Goal: Check status: Check status

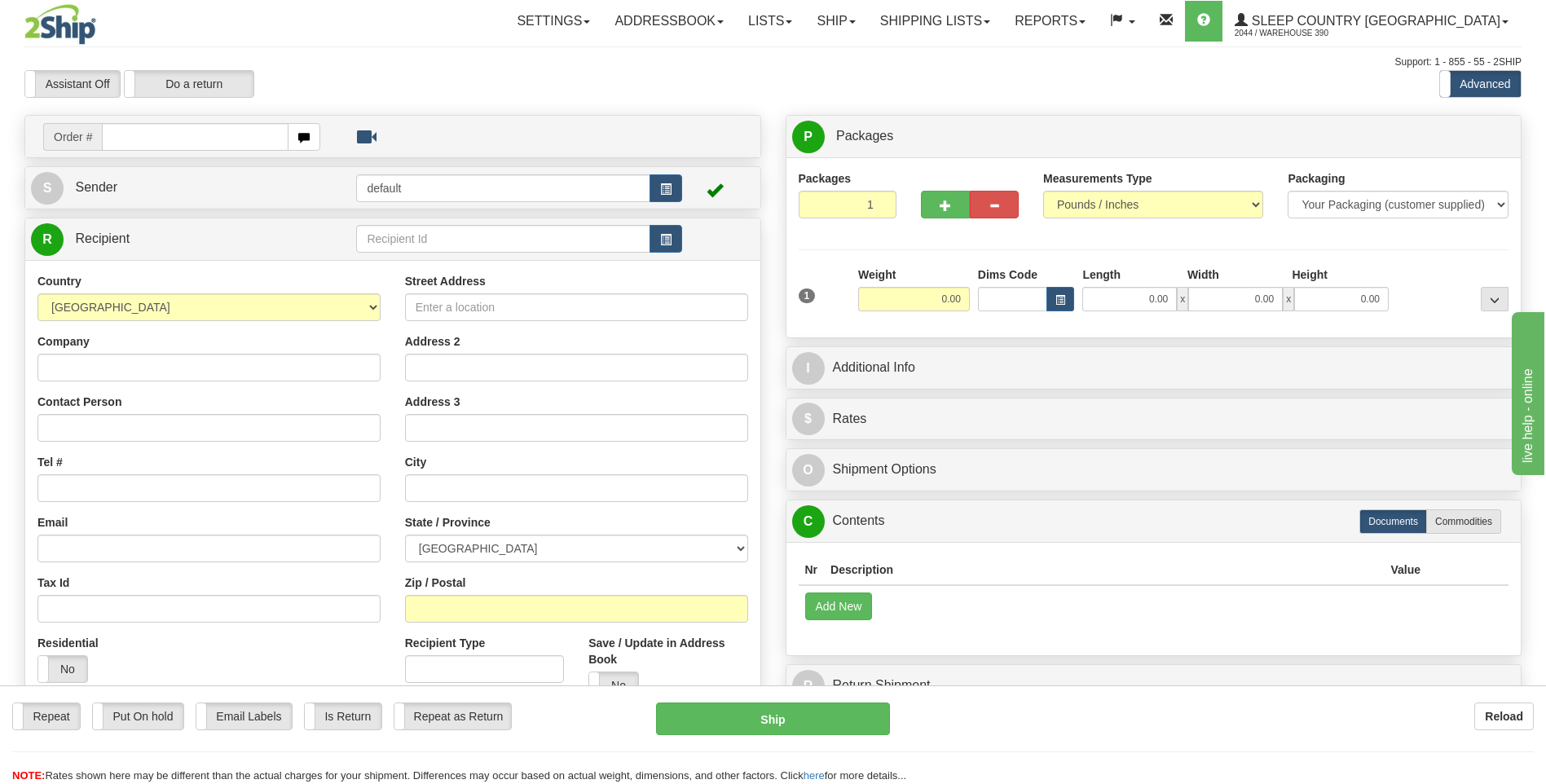
click at [163, 132] on input "text" at bounding box center [194, 137] width 185 height 28
type input "9002I053665"
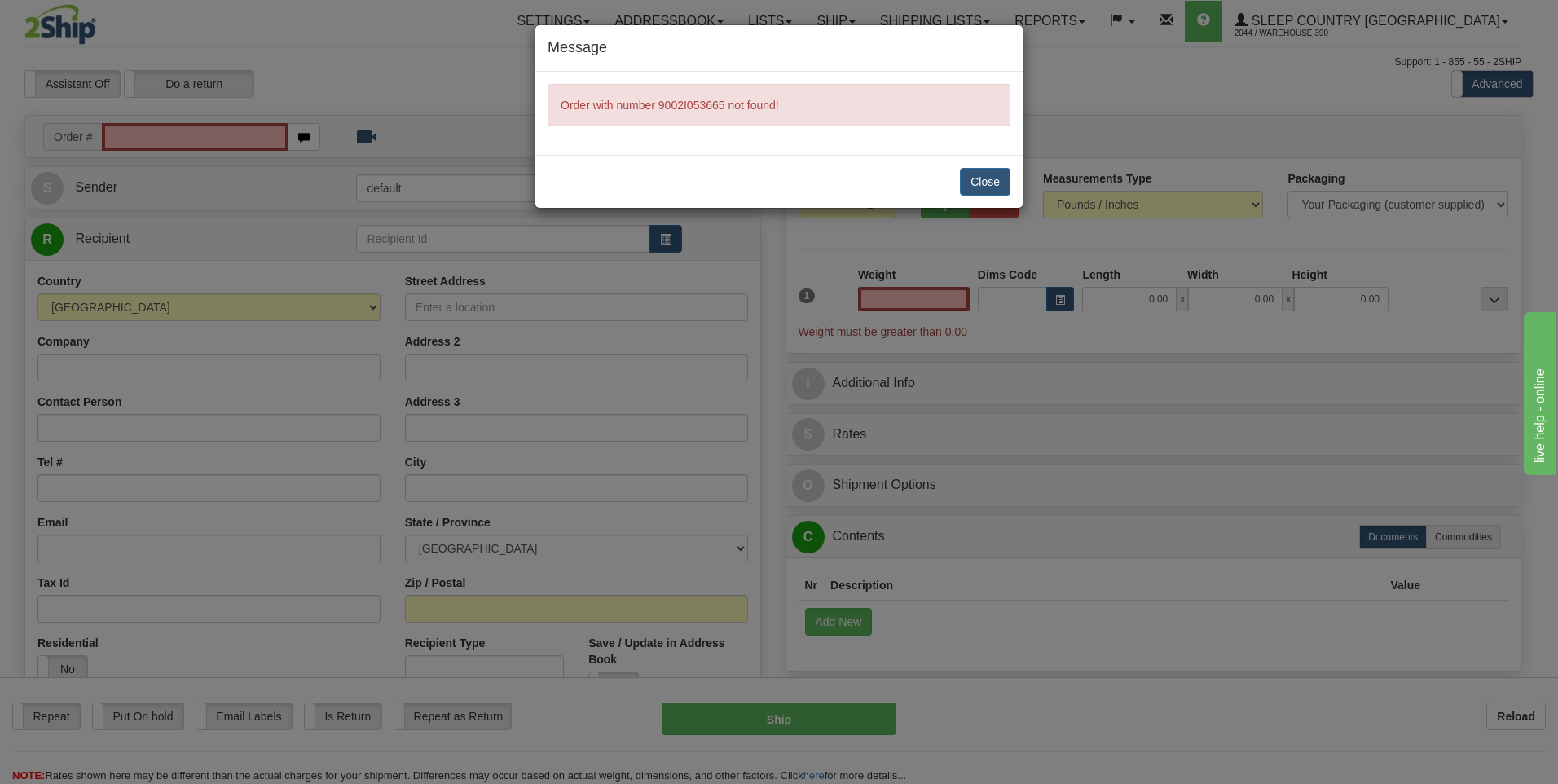
type input "0.00"
click at [980, 186] on button "Close" at bounding box center [985, 181] width 51 height 28
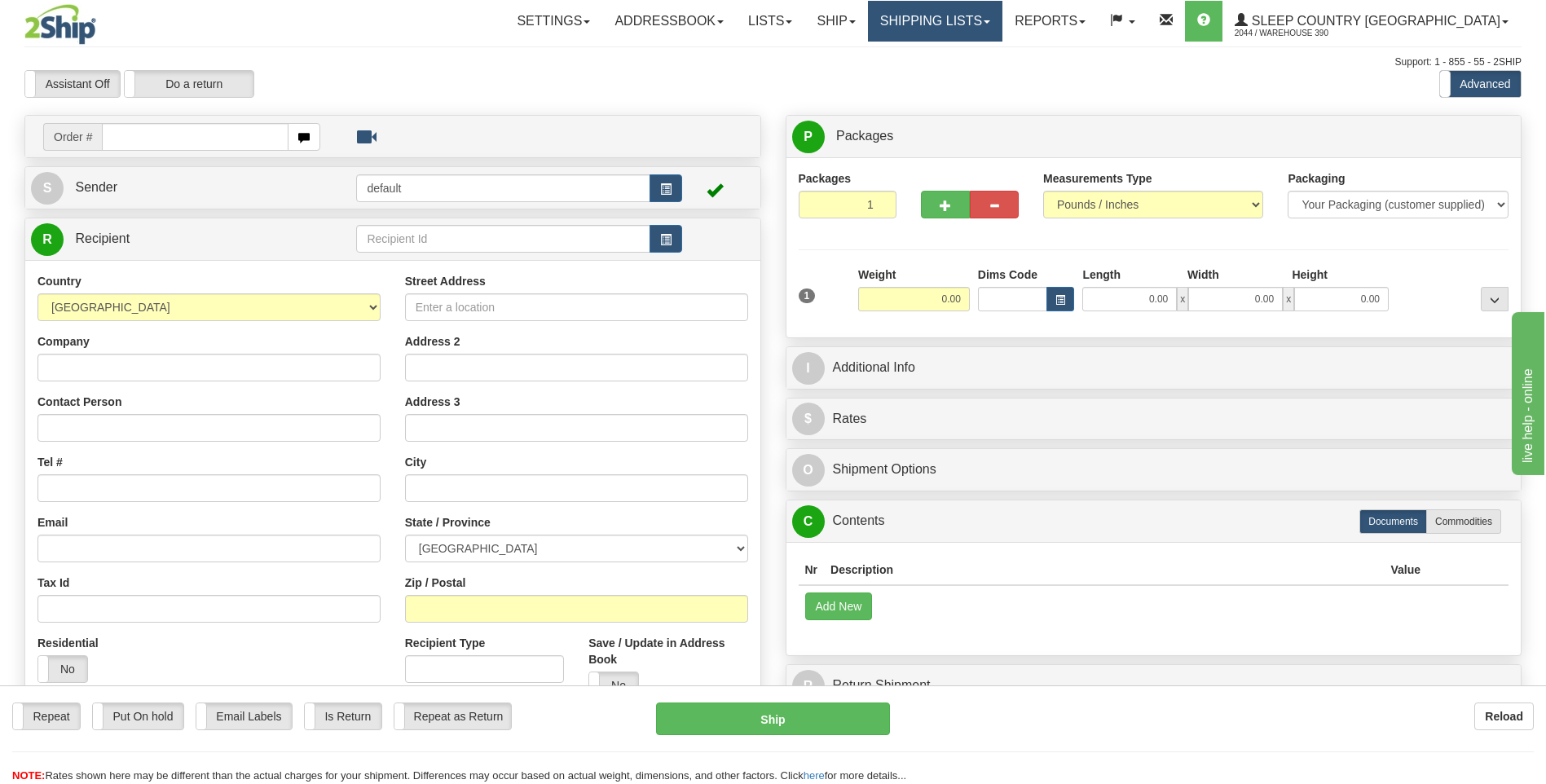
click at [1003, 19] on link "Shipping lists" at bounding box center [935, 21] width 135 height 41
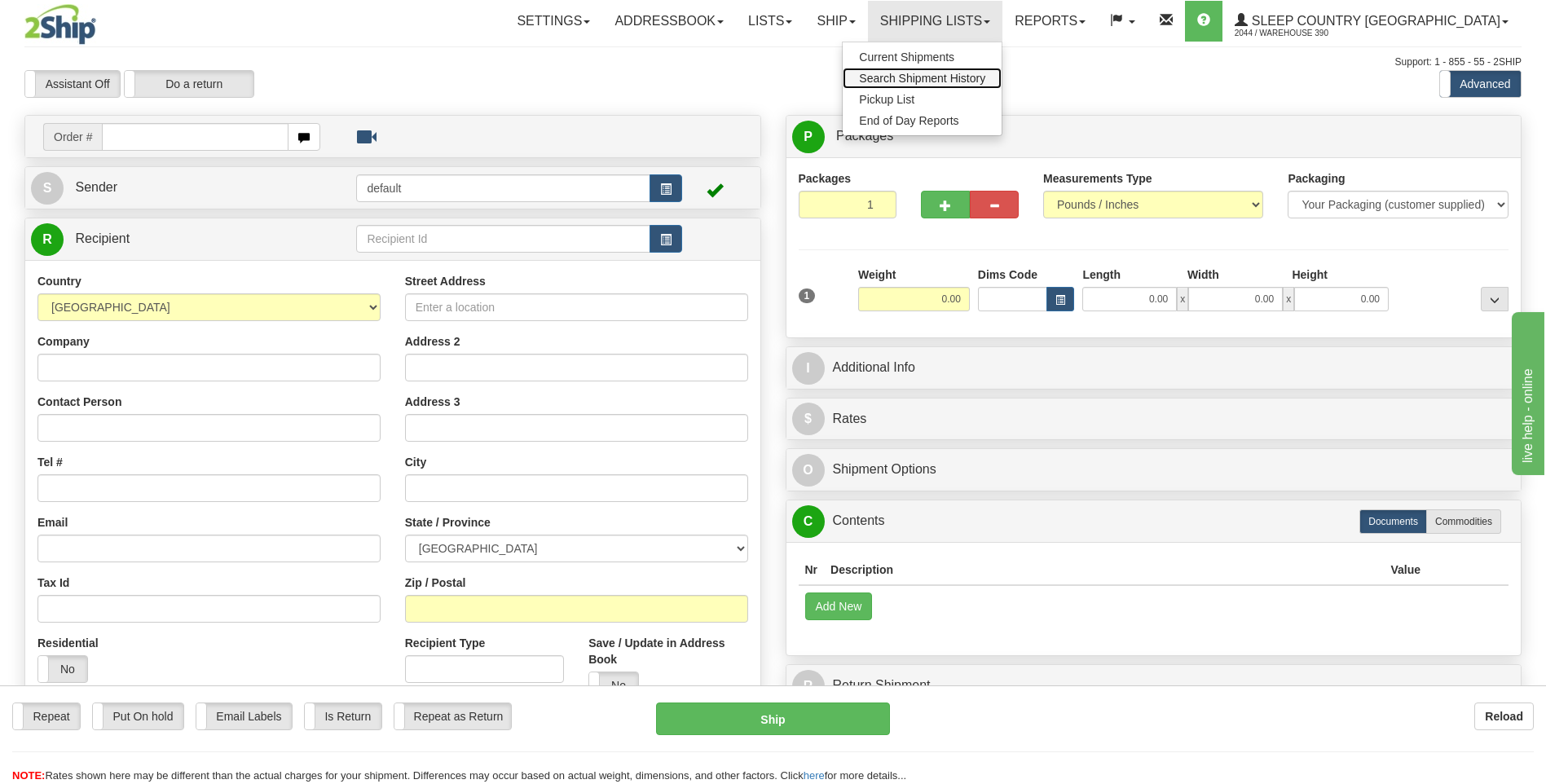
click at [985, 76] on span "Search Shipment History" at bounding box center [922, 78] width 127 height 13
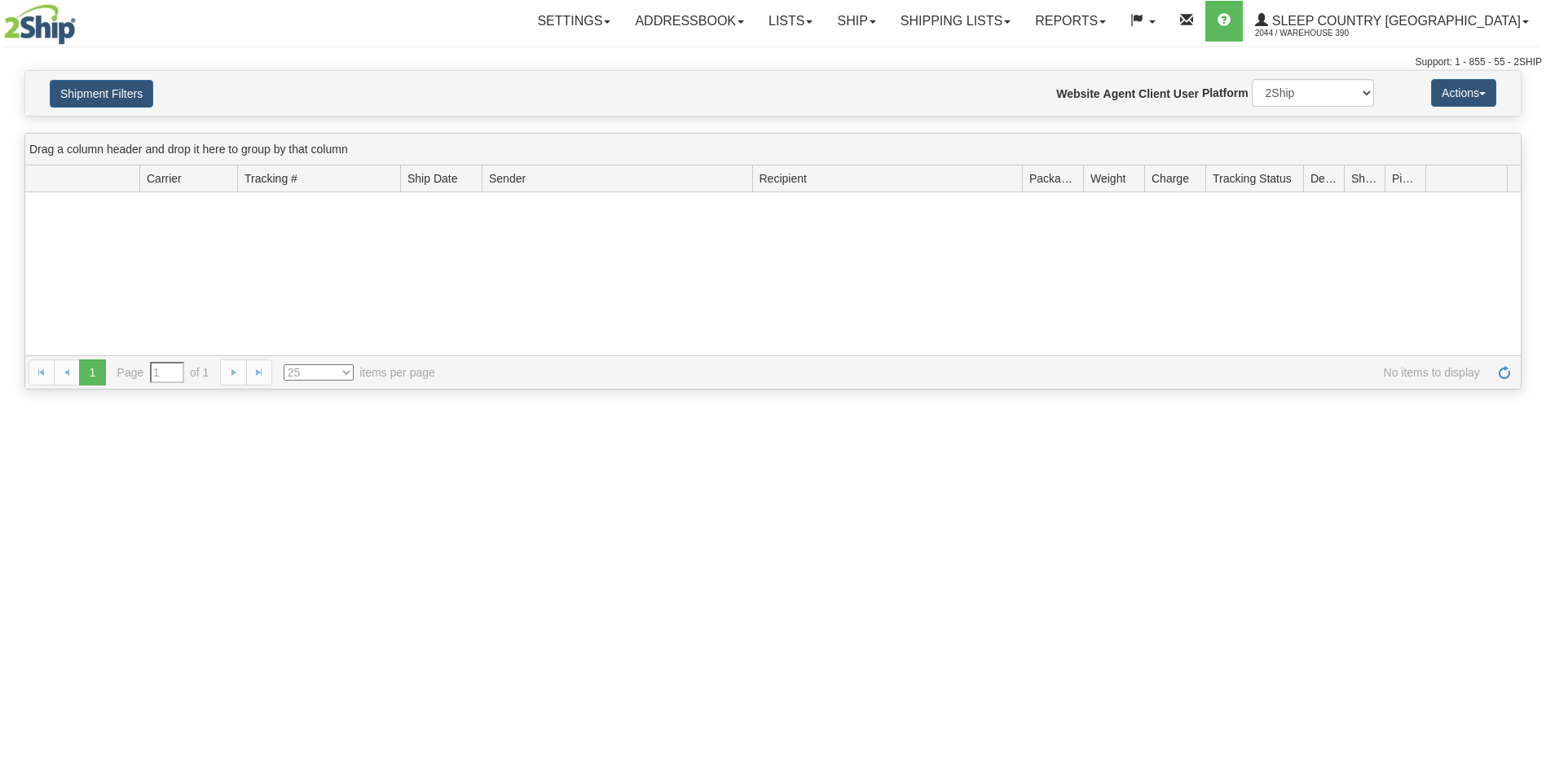
type input "From [DATE] To [DATE]"
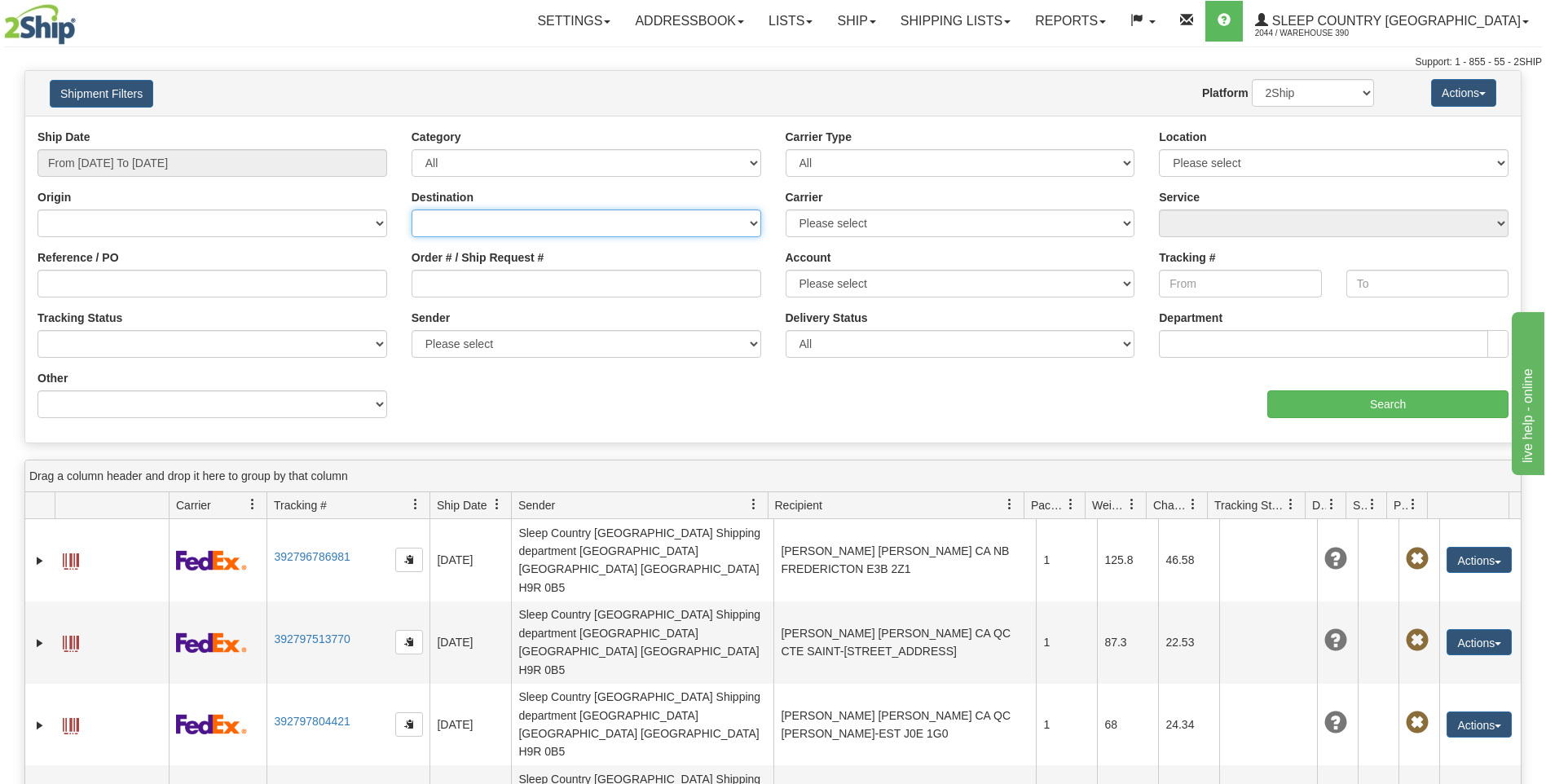
click at [479, 231] on select "Canada United States Mexico Puerto Rico Romania Australia New Zealand SouthAfri…" at bounding box center [587, 223] width 350 height 28
click at [380, 120] on div "Ship Date From 09/02/2025 To 09/03/2025 Category All Inbound Outbound Carrier T…" at bounding box center [773, 279] width 1495 height 327
click at [459, 279] on input "Order # / Ship Request #" at bounding box center [587, 283] width 350 height 28
type input "9002I053665"
click at [159, 167] on input "From 09/02/2025 To 09/03/2025" at bounding box center [212, 163] width 350 height 28
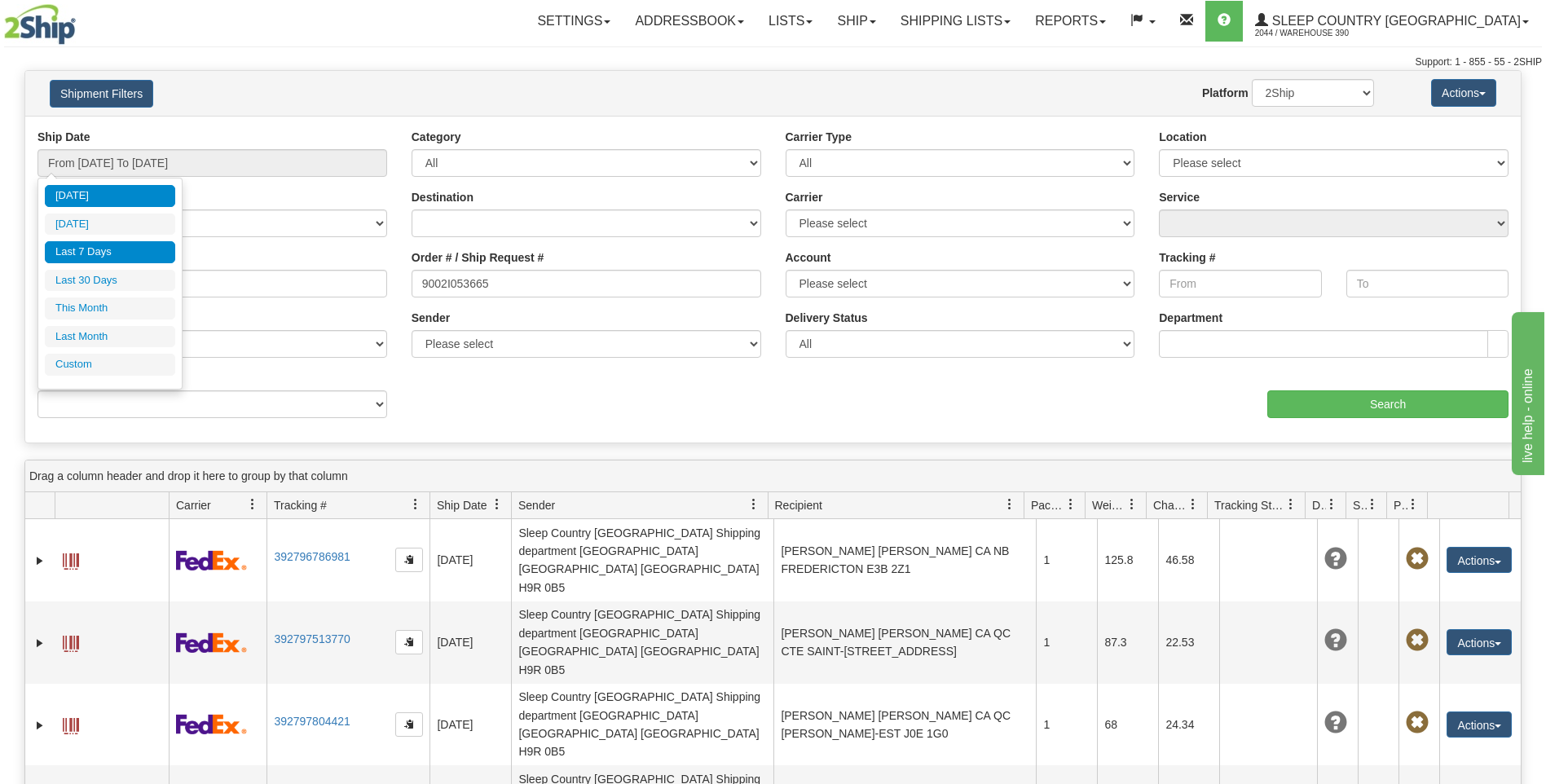
click at [110, 253] on li "Last 7 Days" at bounding box center [110, 252] width 131 height 22
type input "From 08/28/2025 To 09/03/2025"
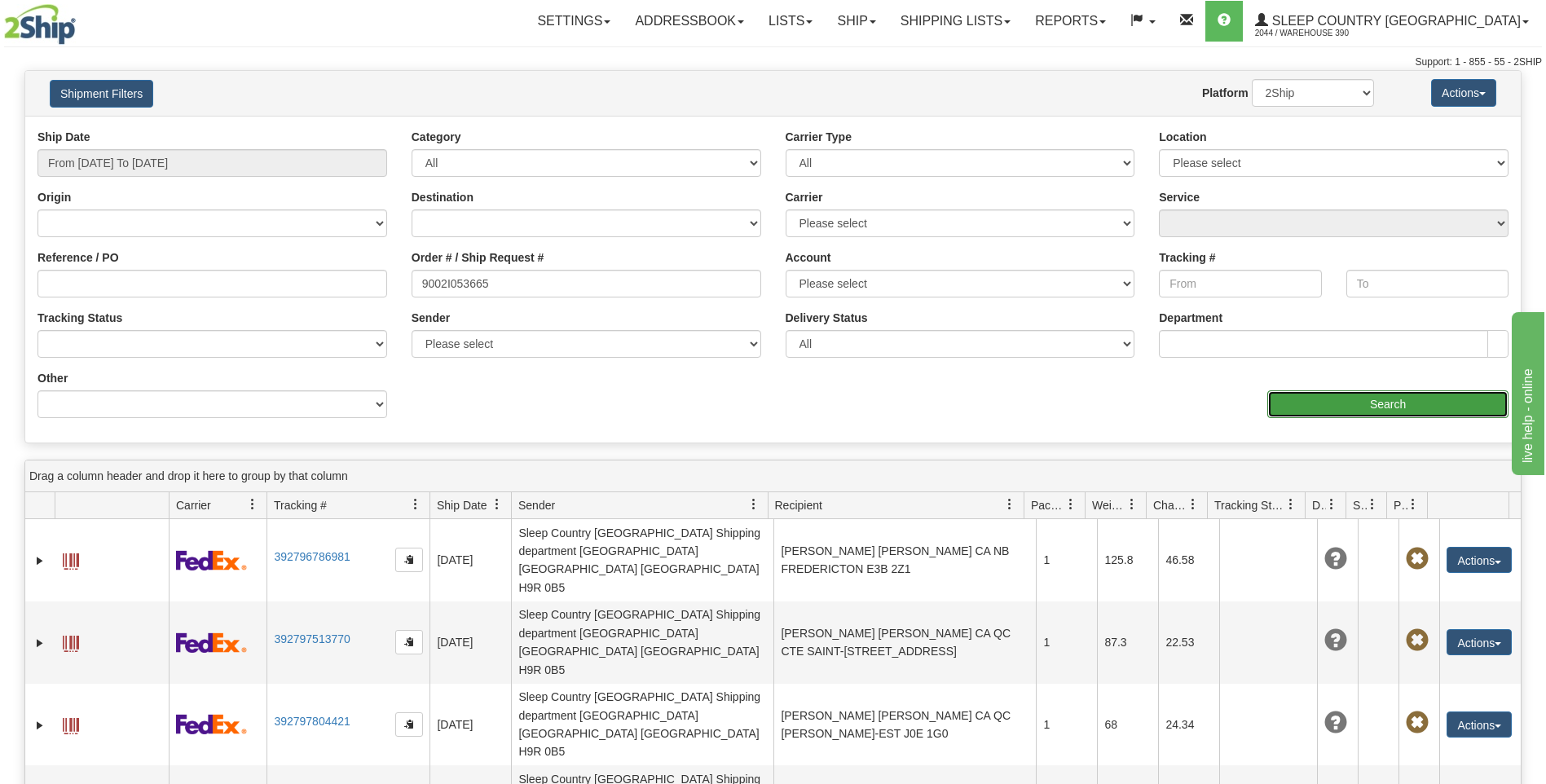
click at [1363, 402] on input "Search" at bounding box center [1387, 404] width 241 height 28
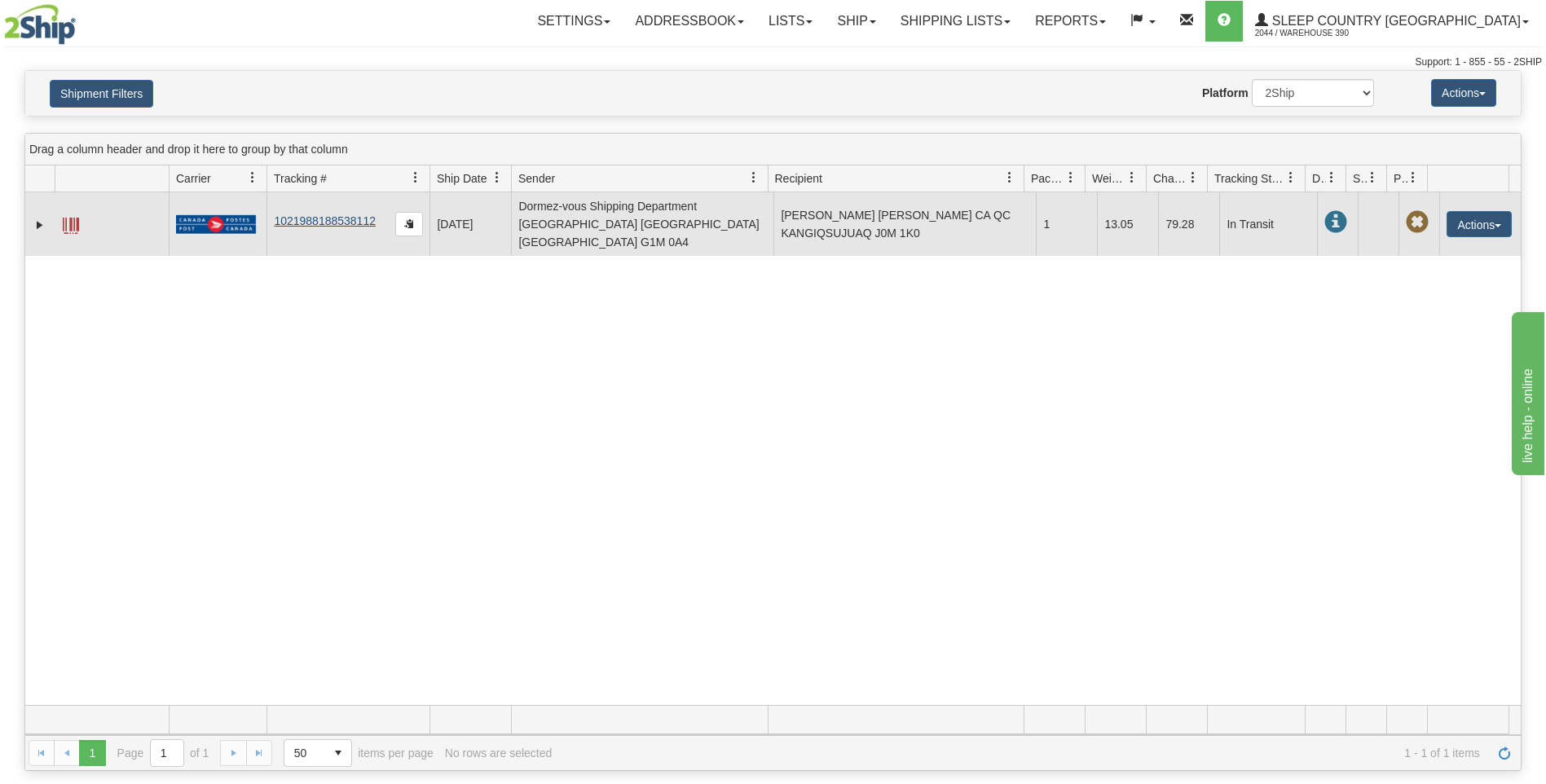
click at [321, 220] on td "1021988188538112" at bounding box center [347, 224] width 163 height 64
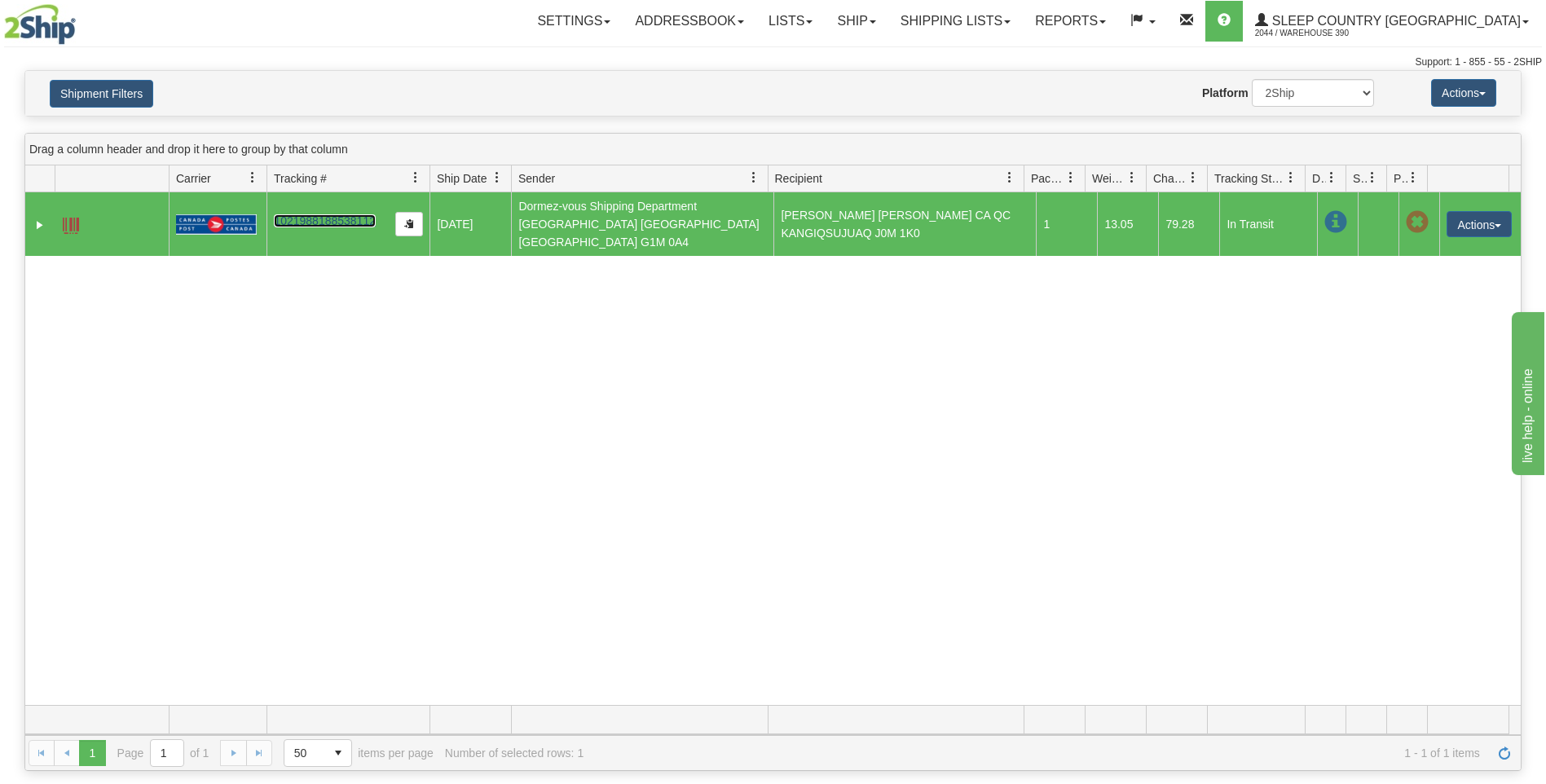
click at [323, 216] on link "1021988188538112" at bounding box center [324, 220] width 102 height 13
